Goal: Task Accomplishment & Management: Complete application form

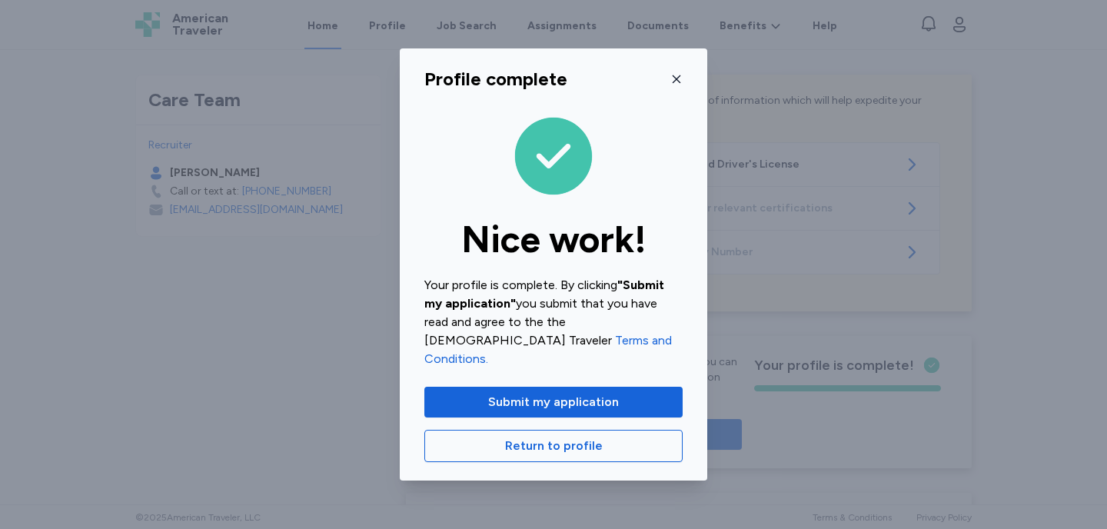
click at [673, 85] on icon "button" at bounding box center [677, 79] width 12 height 12
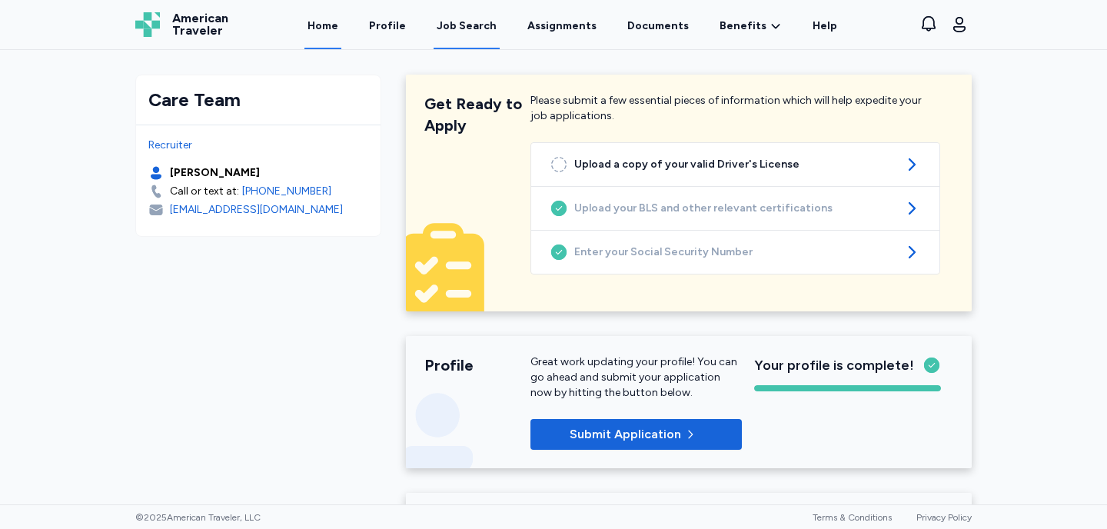
click at [468, 25] on div "Job Search" at bounding box center [467, 25] width 60 height 15
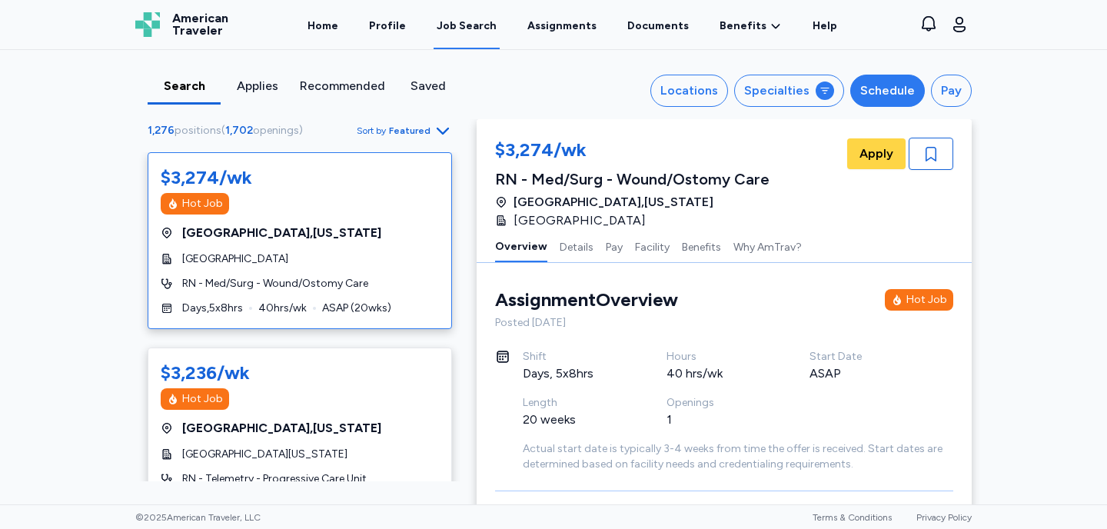
click at [894, 94] on div "Schedule" at bounding box center [888, 91] width 55 height 18
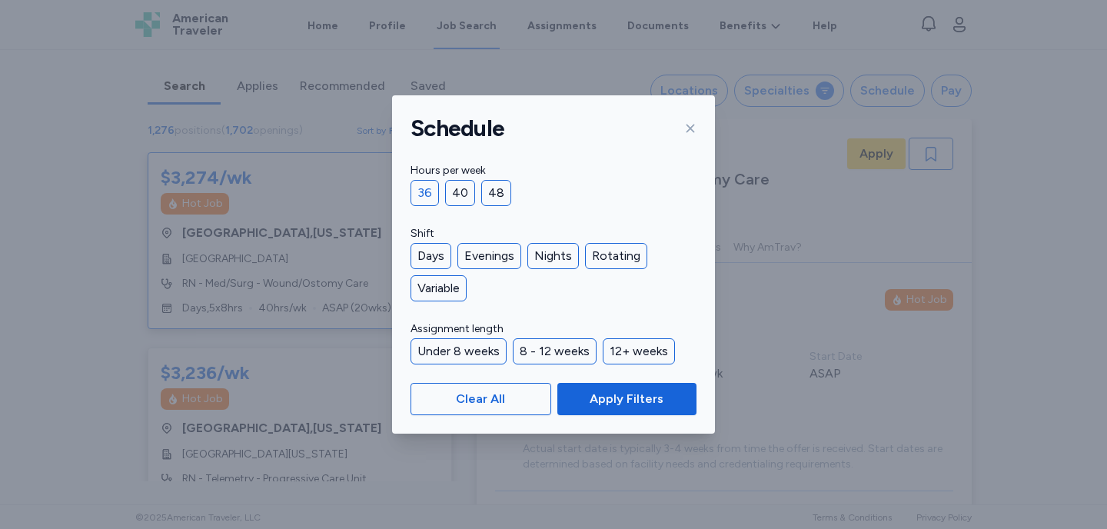
click at [424, 191] on div "36" at bounding box center [425, 193] width 28 height 26
click at [439, 255] on div "Days" at bounding box center [431, 256] width 41 height 26
click at [495, 257] on div "Evenings" at bounding box center [490, 256] width 64 height 26
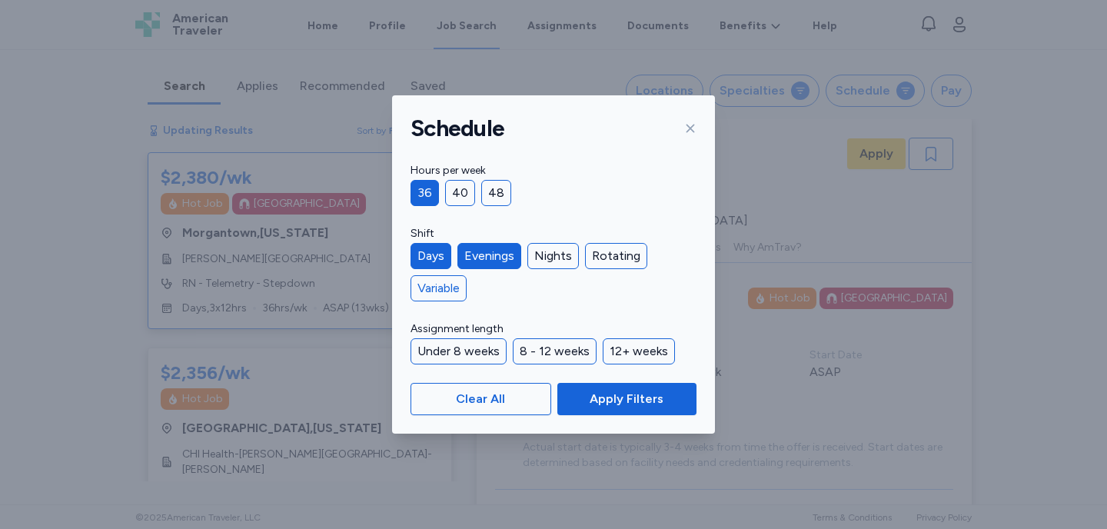
click at [445, 293] on div "Variable" at bounding box center [439, 288] width 56 height 26
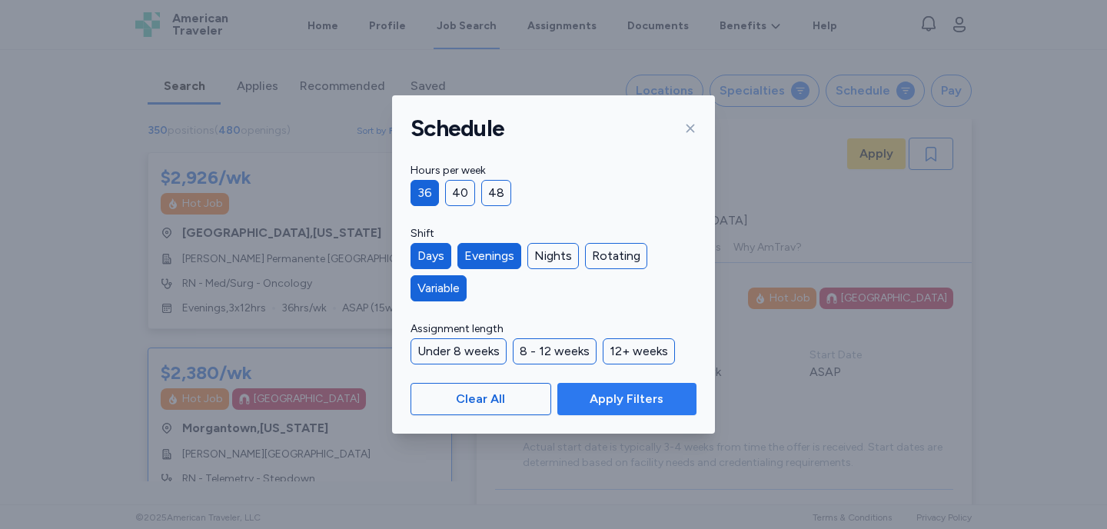
click at [597, 391] on span "Apply Filters" at bounding box center [627, 399] width 74 height 18
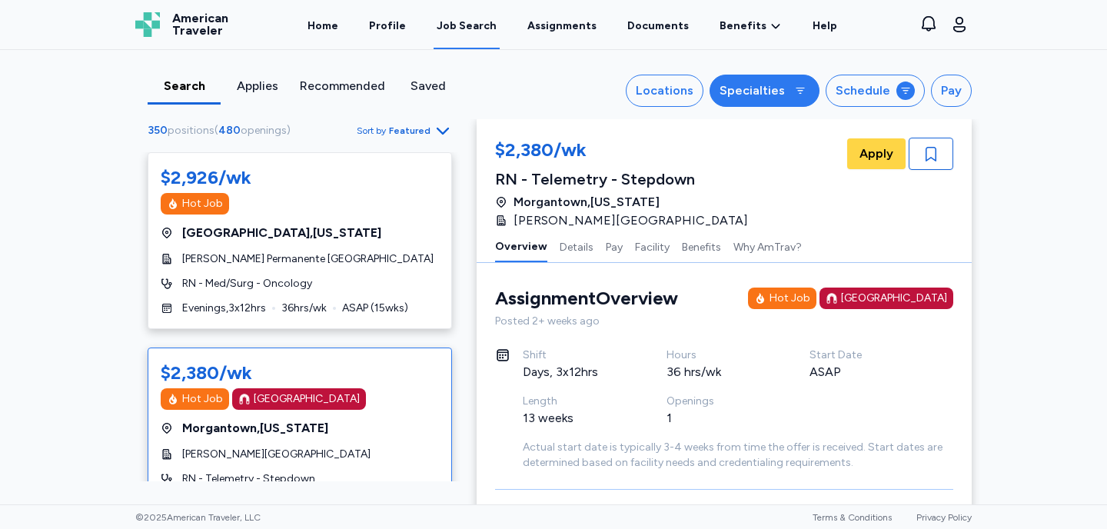
click at [755, 90] on div "Specialties" at bounding box center [752, 91] width 65 height 18
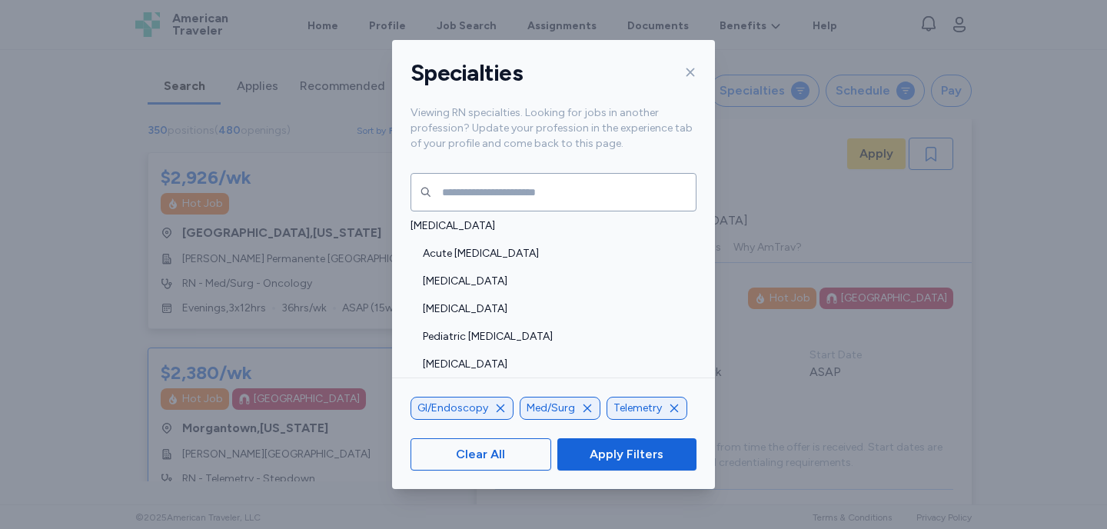
scroll to position [343, 0]
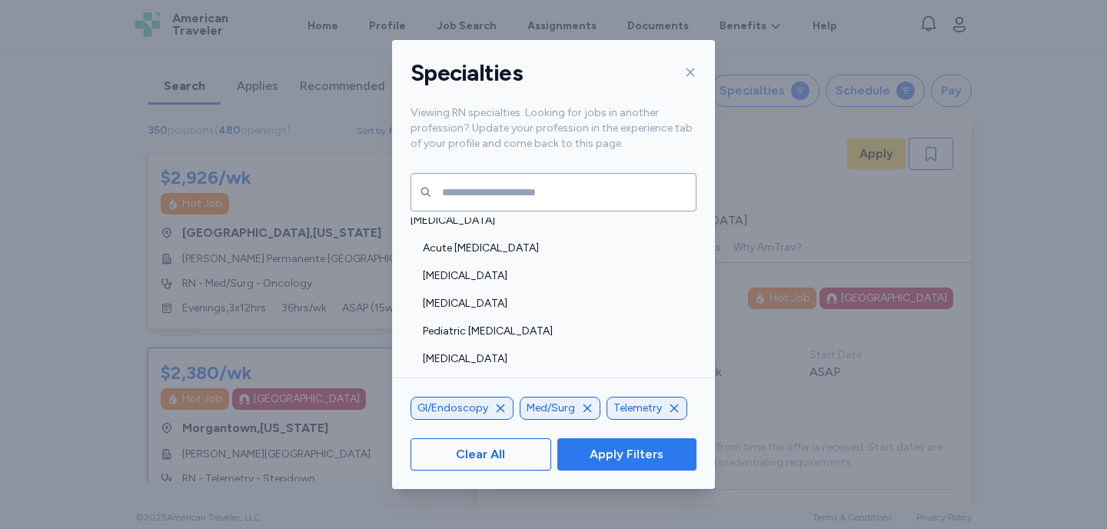
click at [651, 458] on span "Apply Filters" at bounding box center [627, 454] width 74 height 18
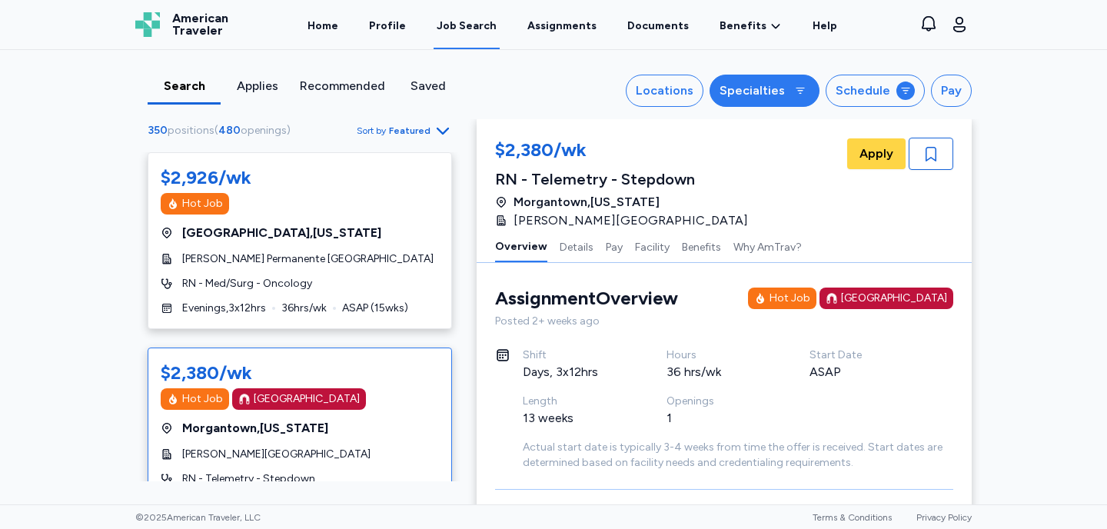
click at [764, 98] on div "Specialties" at bounding box center [752, 91] width 65 height 18
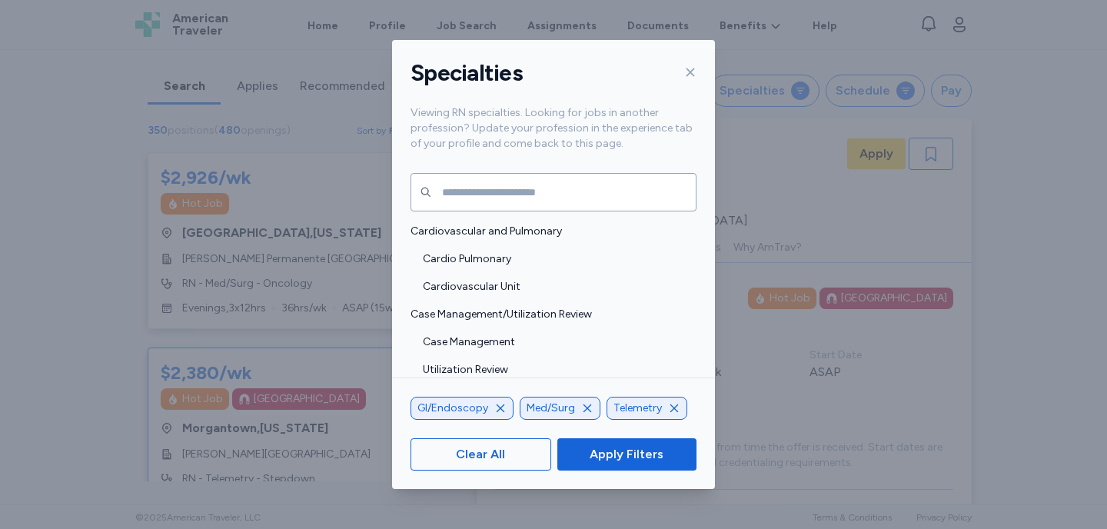
click at [676, 408] on icon "button" at bounding box center [674, 408] width 12 height 12
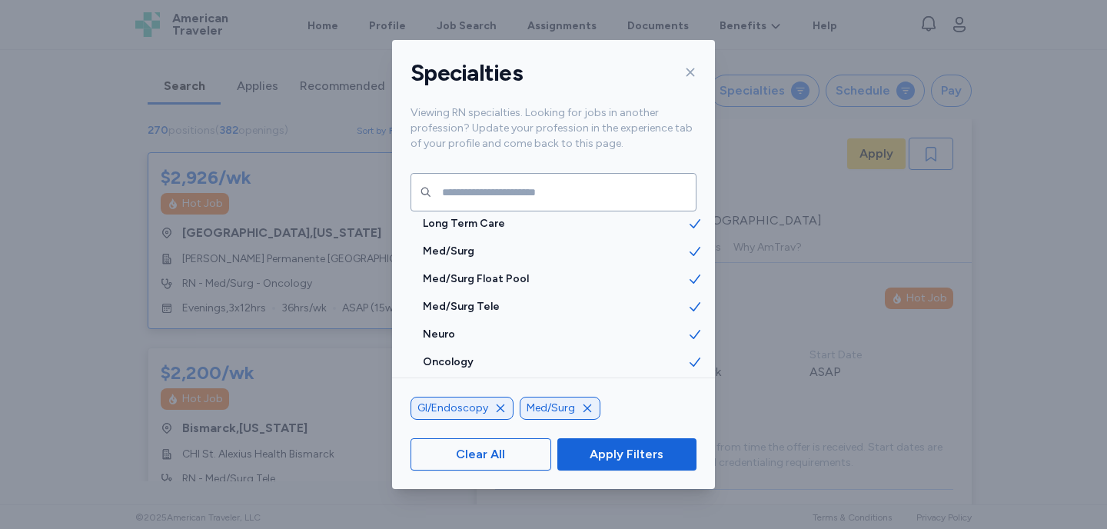
scroll to position [1759, 0]
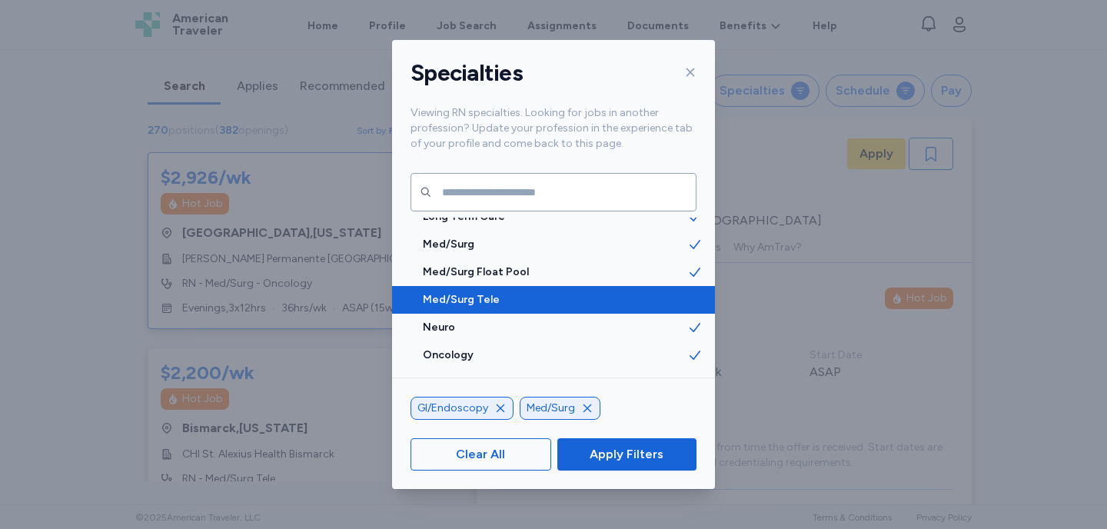
click at [489, 306] on span "Med/Surg Tele" at bounding box center [555, 299] width 265 height 15
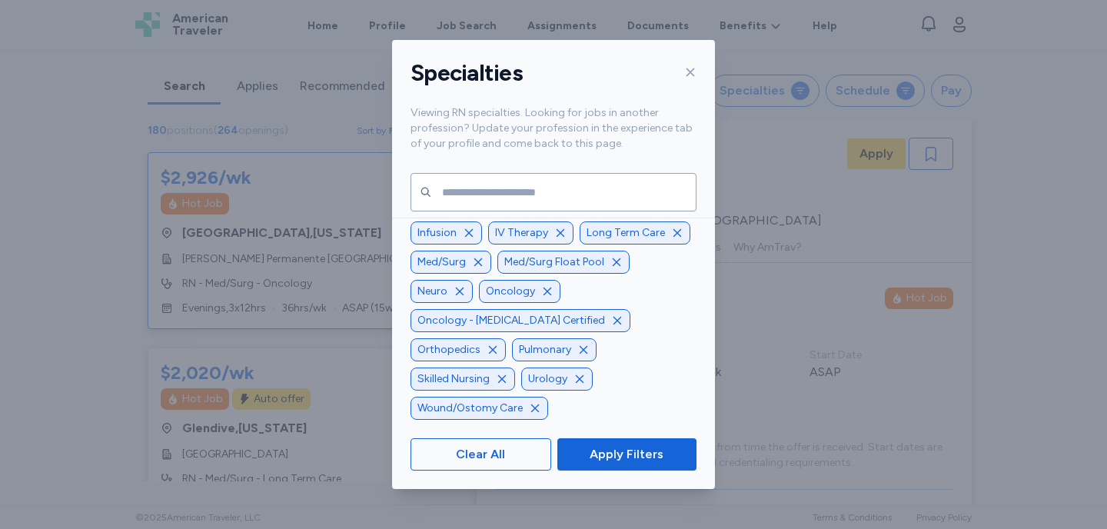
click at [531, 413] on icon "button" at bounding box center [535, 408] width 12 height 12
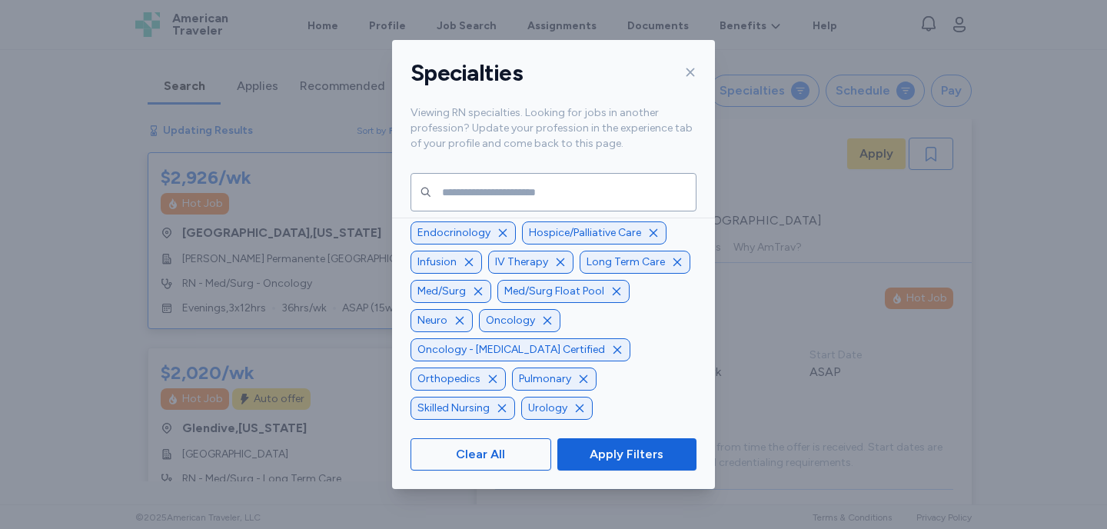
click at [576, 410] on icon "button" at bounding box center [580, 409] width 8 height 8
click at [578, 380] on icon "button" at bounding box center [584, 379] width 12 height 12
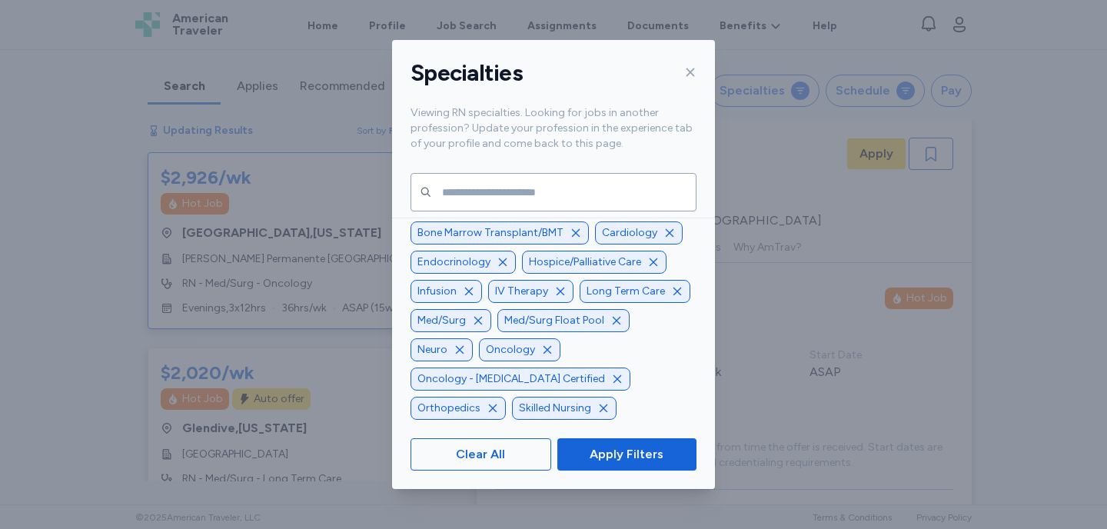
click at [490, 408] on icon "button" at bounding box center [493, 409] width 8 height 8
click at [541, 356] on icon "button" at bounding box center [547, 350] width 12 height 12
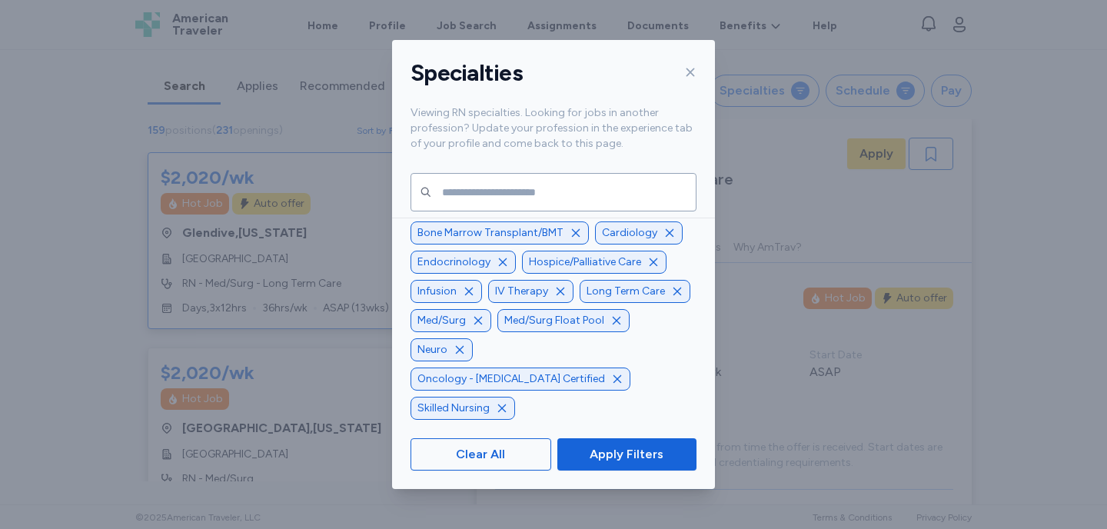
click at [560, 298] on icon "button" at bounding box center [560, 291] width 12 height 12
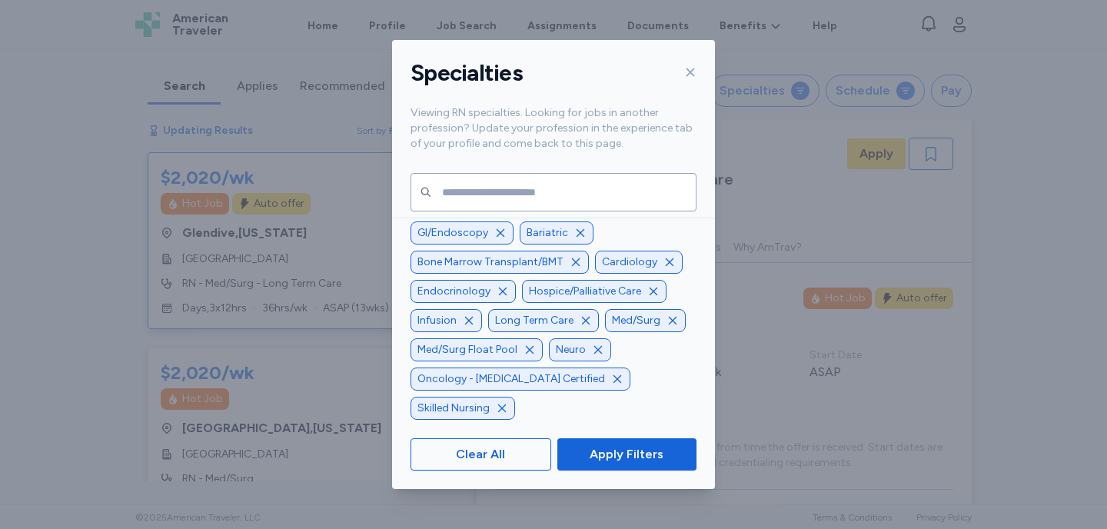
click at [468, 325] on icon "button" at bounding box center [469, 321] width 8 height 8
click at [501, 295] on icon "button" at bounding box center [503, 292] width 8 height 8
click at [543, 298] on icon "button" at bounding box center [542, 291] width 12 height 12
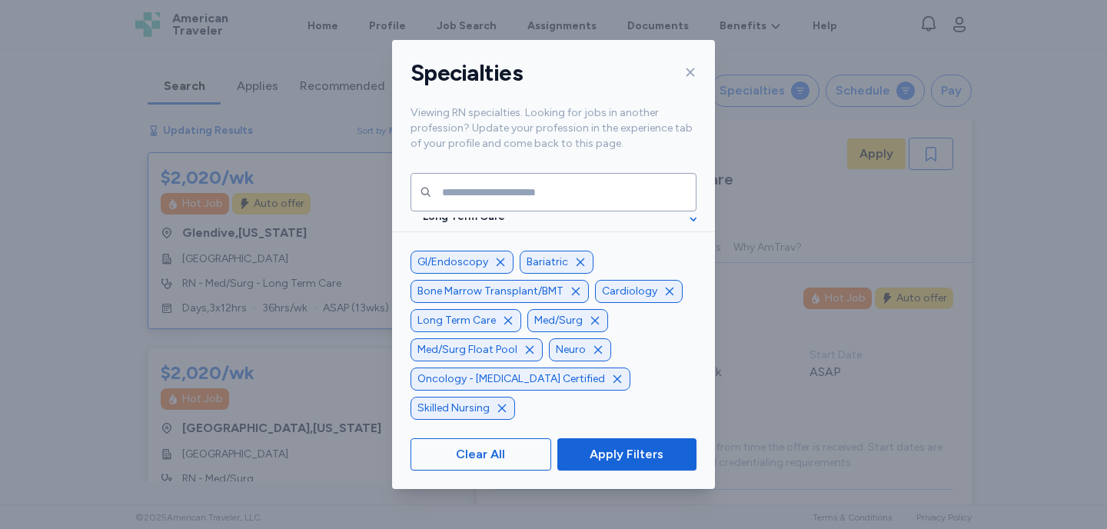
click at [570, 298] on icon "button" at bounding box center [576, 291] width 12 height 12
click at [671, 295] on icon "button" at bounding box center [675, 292] width 8 height 8
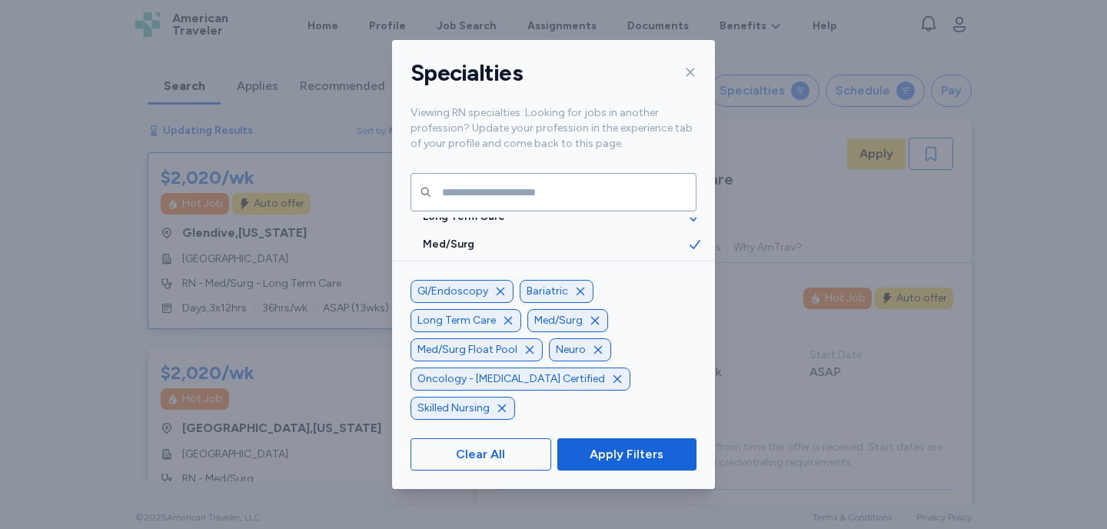
click at [575, 298] on icon "button" at bounding box center [580, 291] width 12 height 12
click at [611, 298] on icon "button" at bounding box center [617, 291] width 12 height 12
click at [597, 356] on icon "button" at bounding box center [598, 350] width 12 height 12
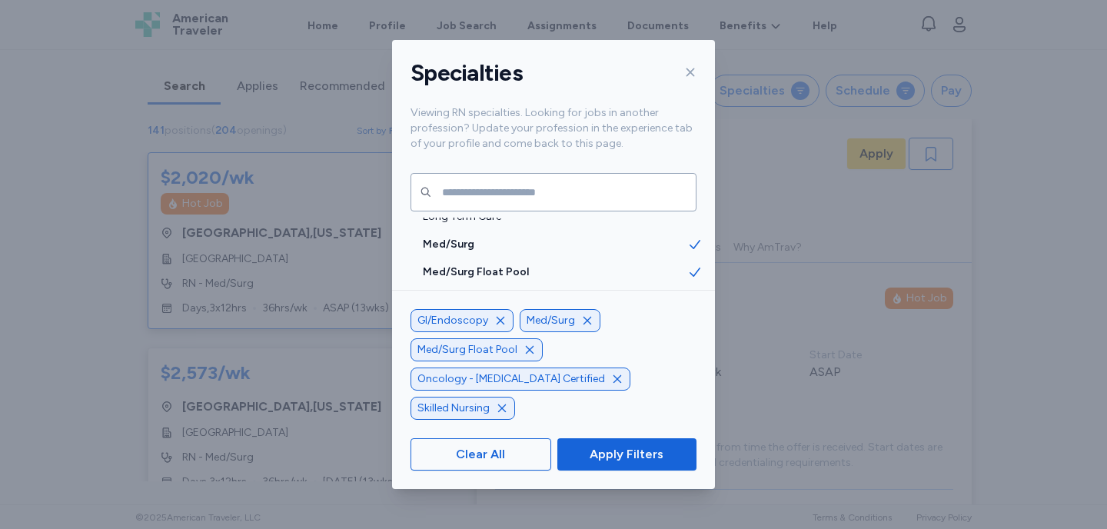
click at [611, 385] on icon "button" at bounding box center [617, 379] width 12 height 12
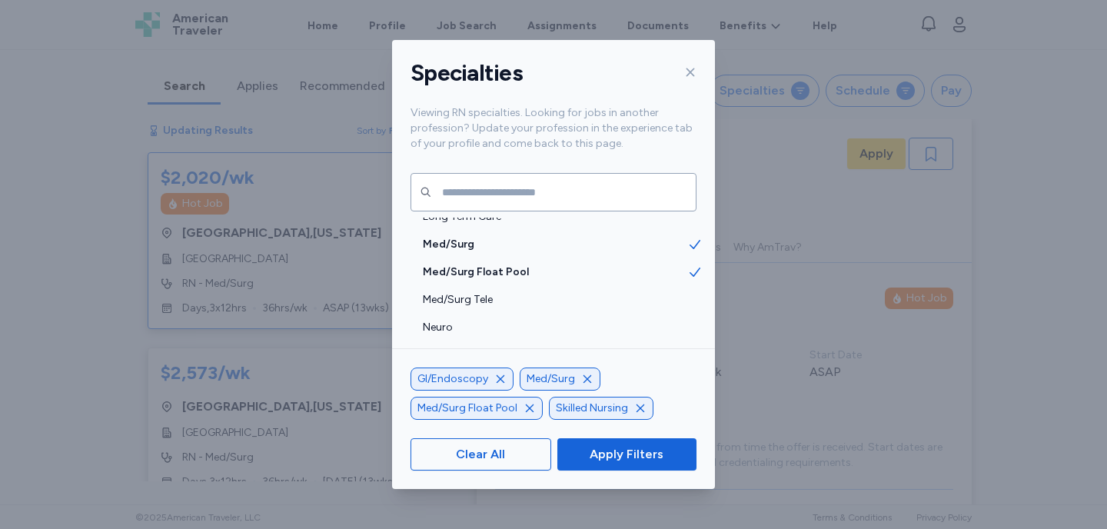
click at [634, 406] on icon "button" at bounding box center [640, 408] width 12 height 12
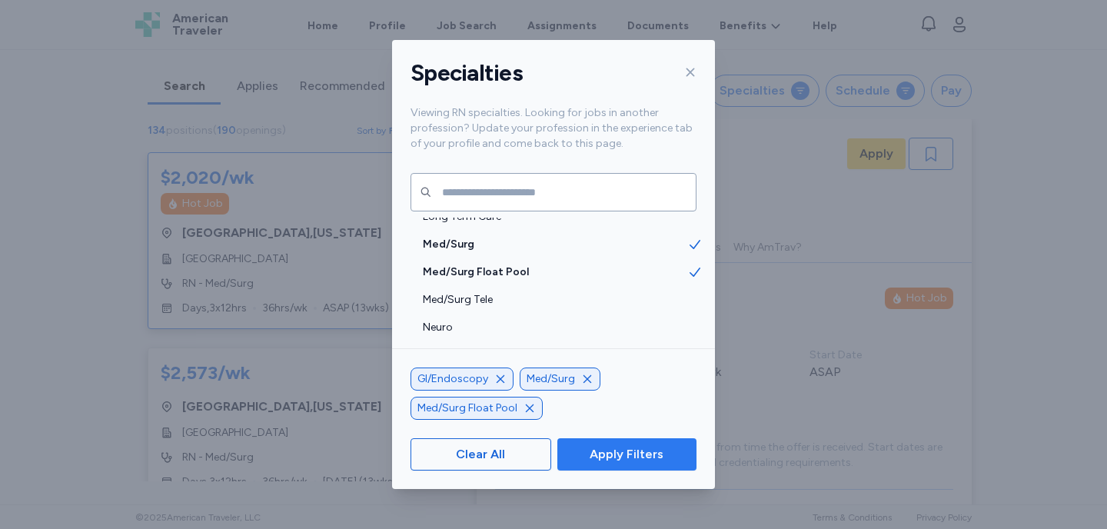
click at [637, 459] on span "Apply Filters" at bounding box center [627, 454] width 74 height 18
